Goal: Information Seeking & Learning: Learn about a topic

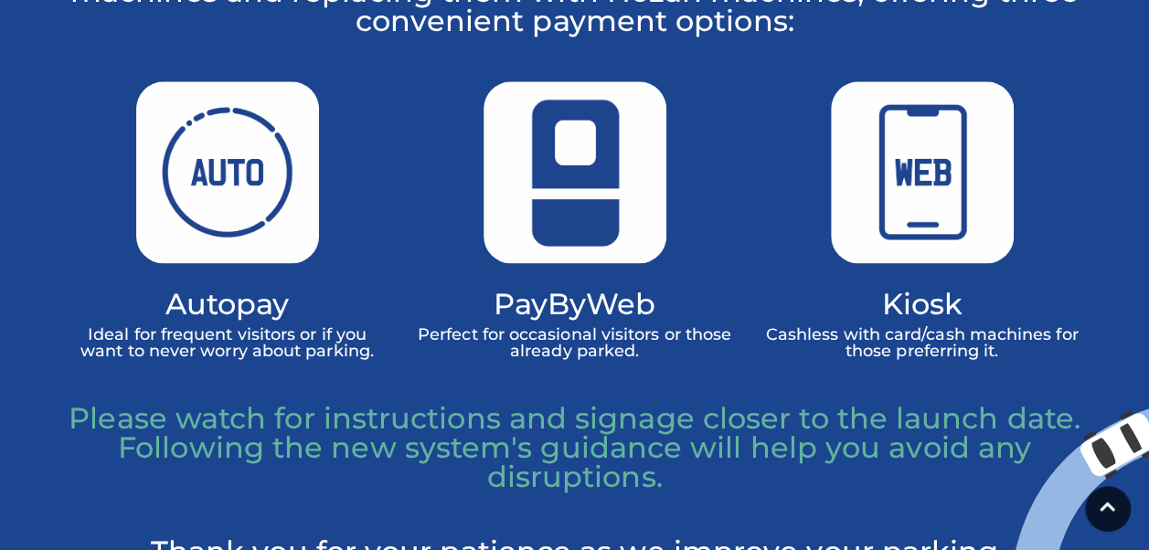
scroll to position [1188, 0]
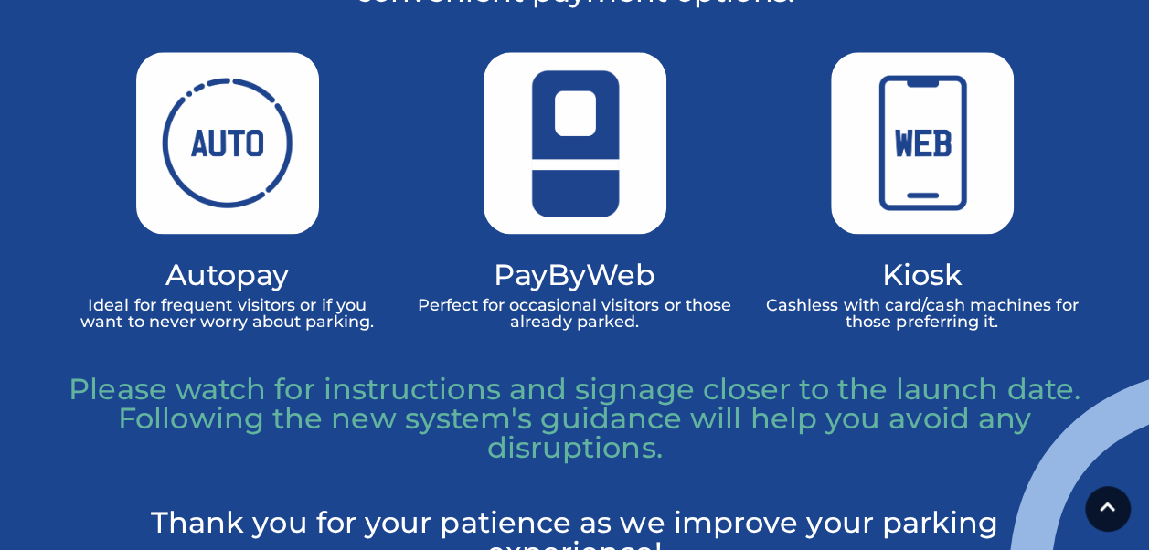
click at [419, 448] on p "Please watch for instructions and signage closer to the launch date. Following …" at bounding box center [575, 419] width 1014 height 88
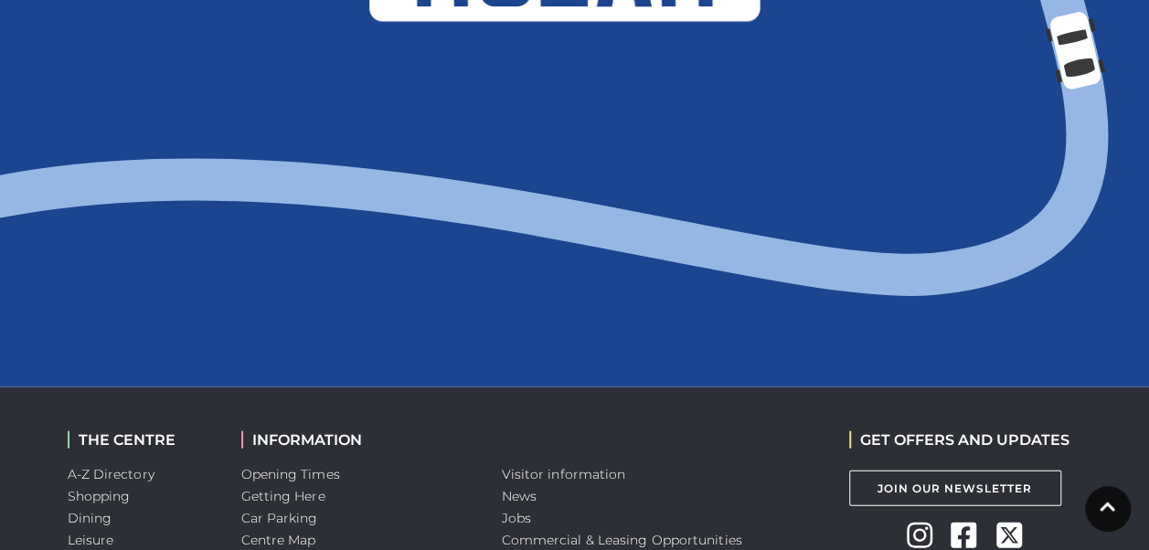
scroll to position [2206, 0]
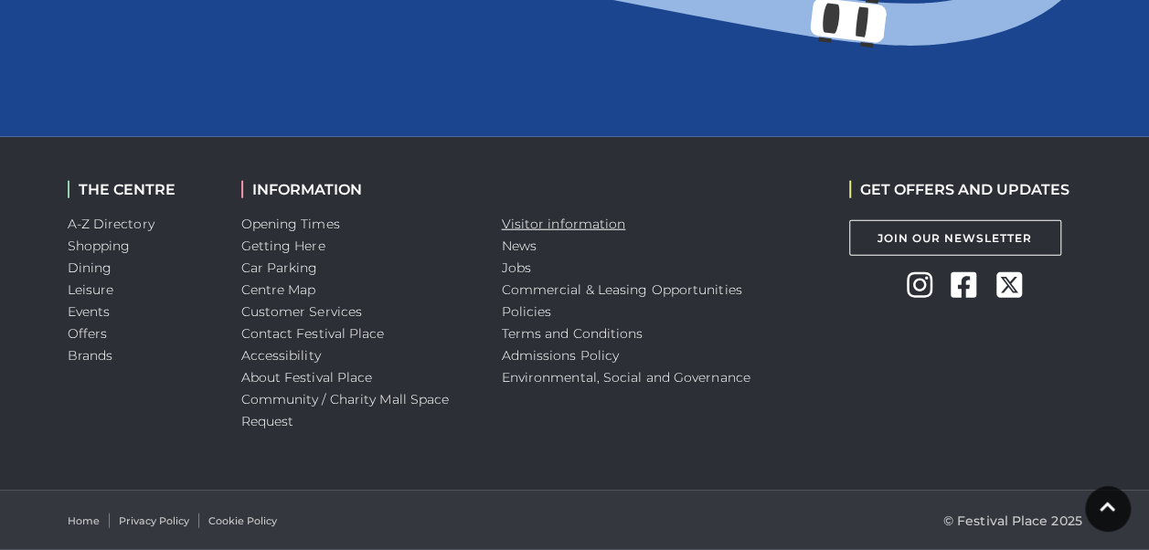
click at [514, 217] on link "Visitor information" at bounding box center [564, 224] width 124 height 16
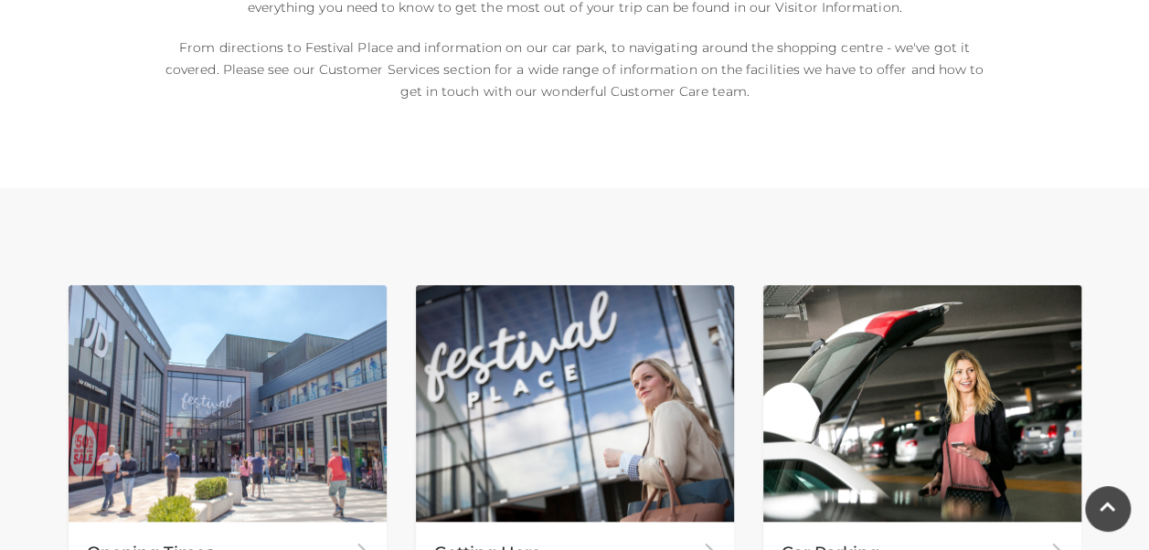
scroll to position [822, 0]
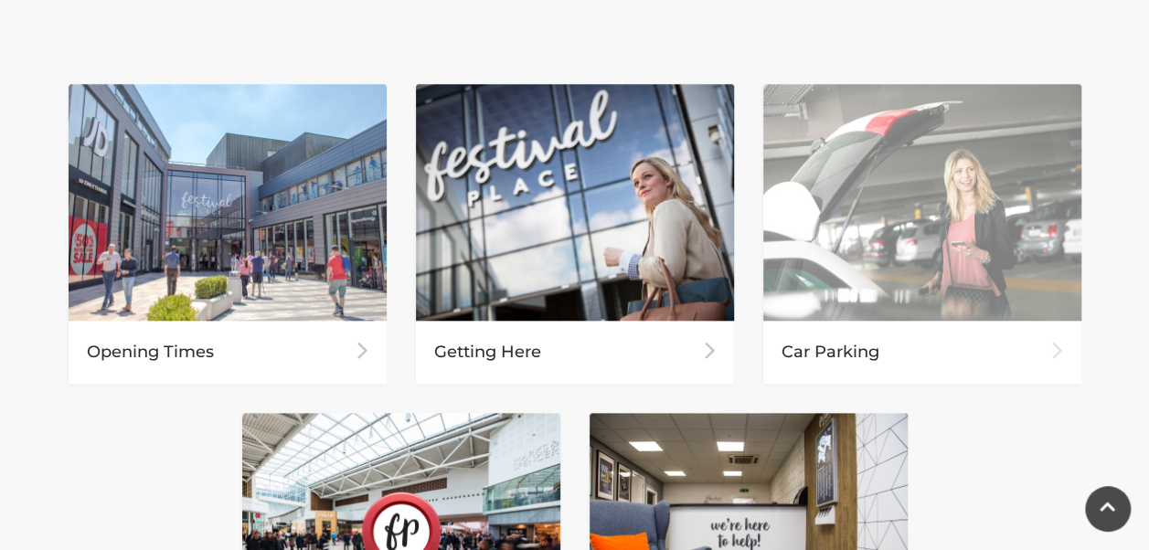
click at [1027, 299] on img at bounding box center [922, 202] width 318 height 237
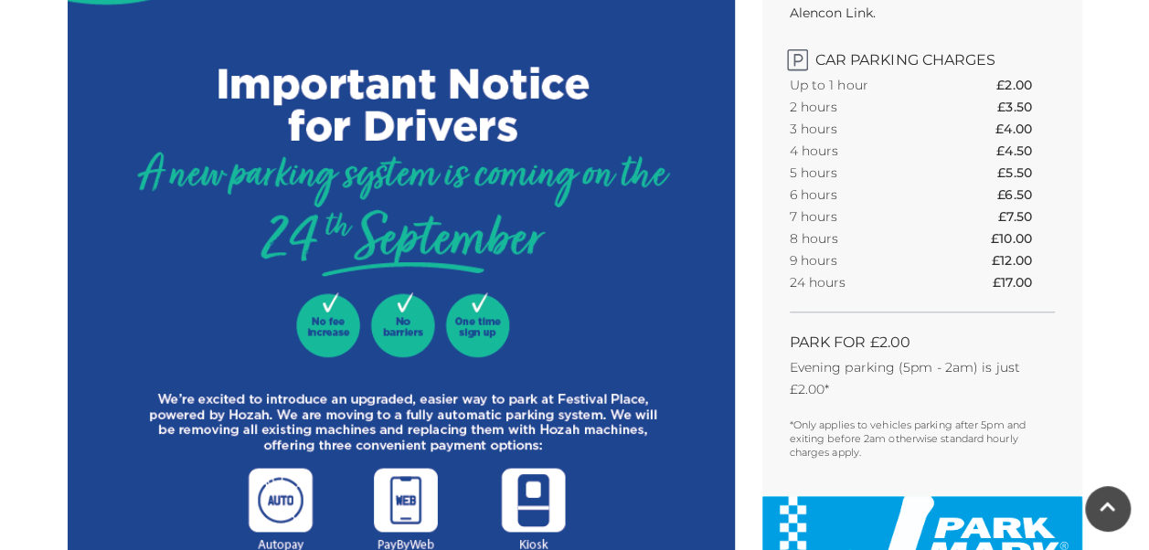
scroll to position [731, 0]
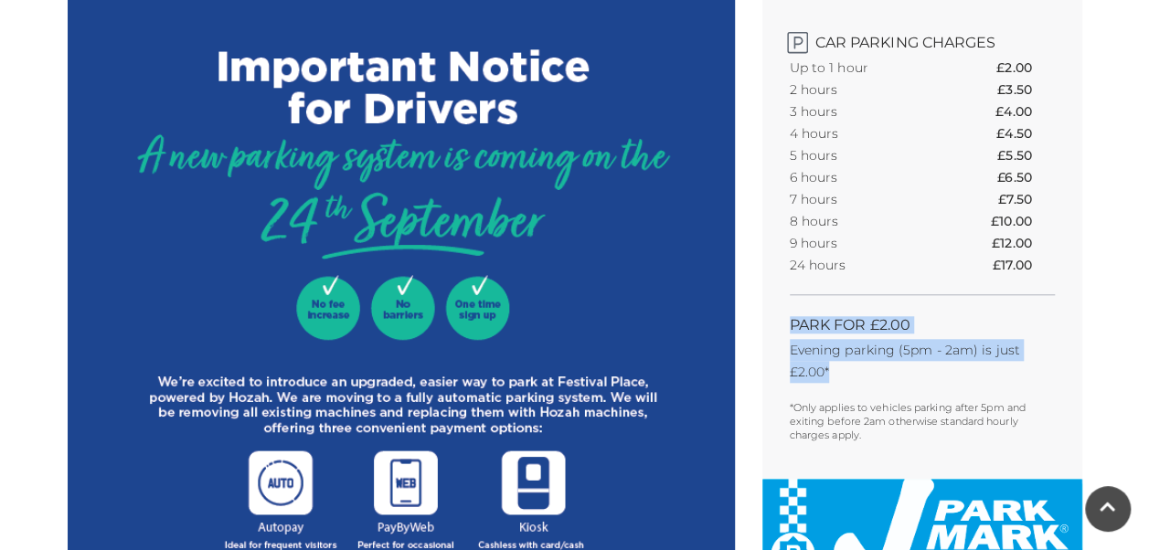
drag, startPoint x: 862, startPoint y: 370, endPoint x: 789, endPoint y: 331, distance: 82.2
click at [789, 331] on div "Find our car park To find our car park by sat nav, input this postcode: RG21 7B…" at bounding box center [922, 143] width 320 height 671
copy div "PARK FOR £2.00 Evening parking (5pm - 2am) is just £2.00*"
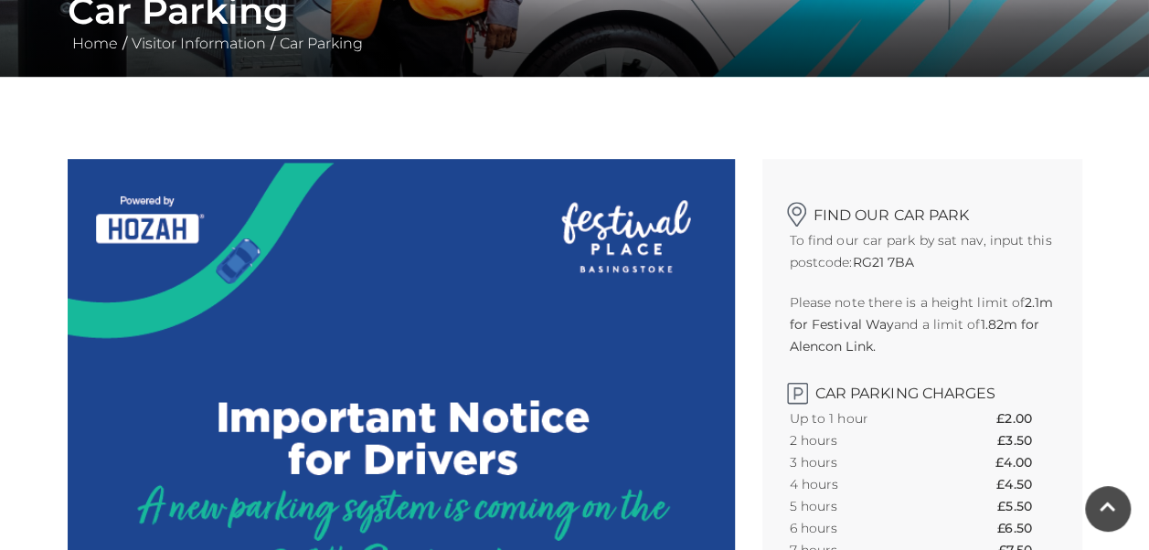
scroll to position [183, 0]
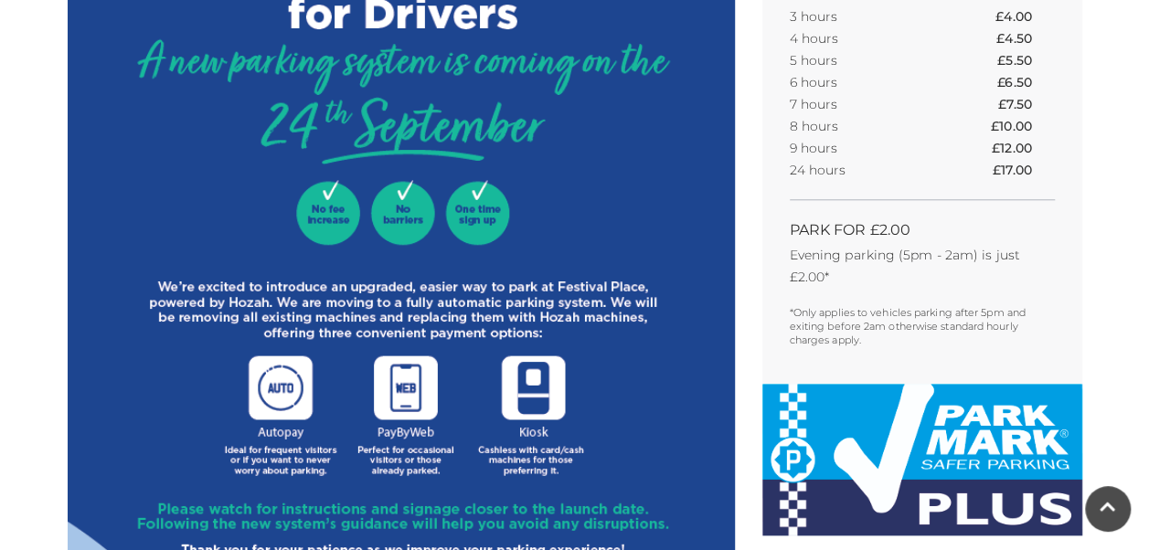
scroll to position [822, 0]
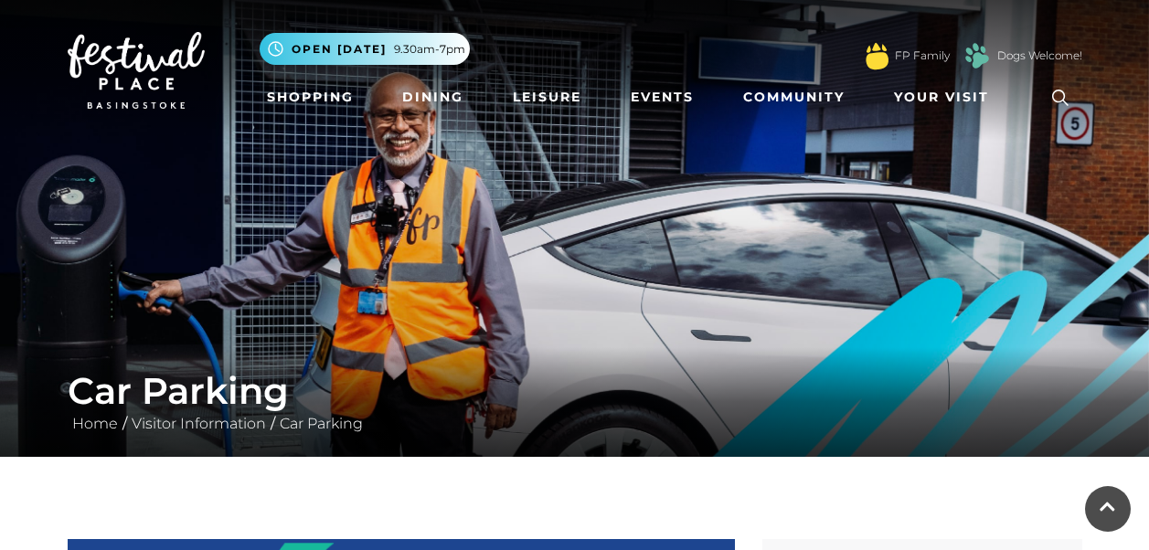
scroll to position [822, 0]
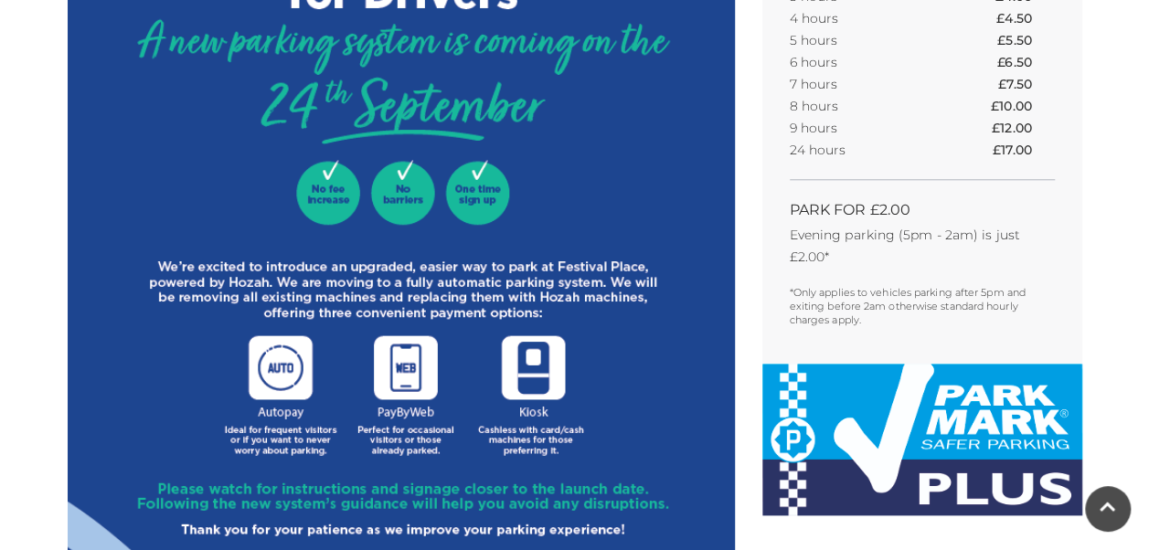
scroll to position [914, 0]
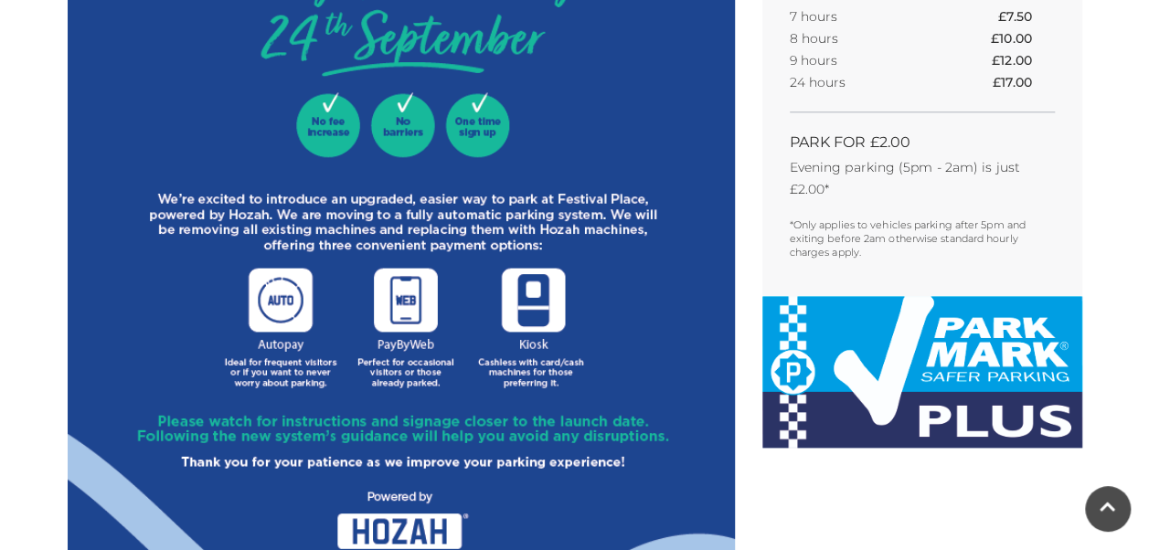
click at [108, 387] on img at bounding box center [401, 164] width 667 height 1078
click at [694, 413] on img at bounding box center [401, 164] width 667 height 1078
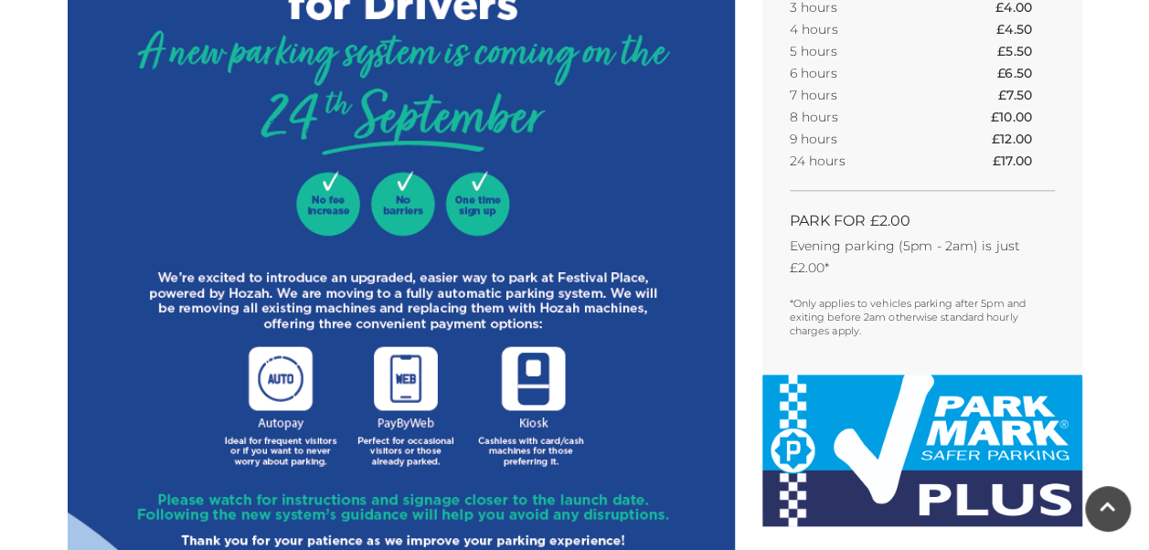
scroll to position [731, 0]
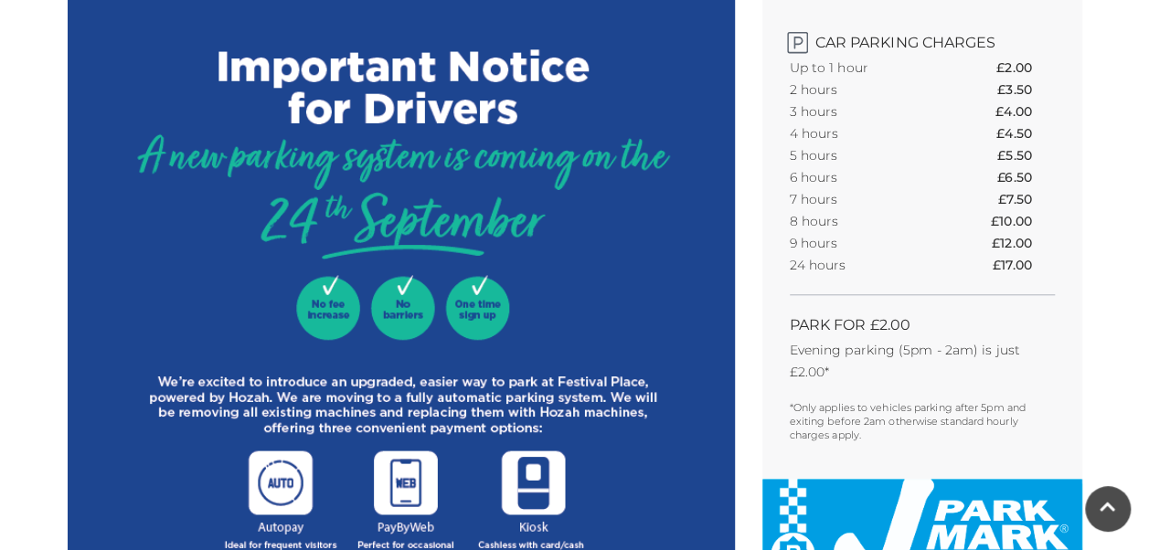
drag, startPoint x: 362, startPoint y: 0, endPoint x: 0, endPoint y: 235, distance: 431.4
